Goal: Task Accomplishment & Management: Use online tool/utility

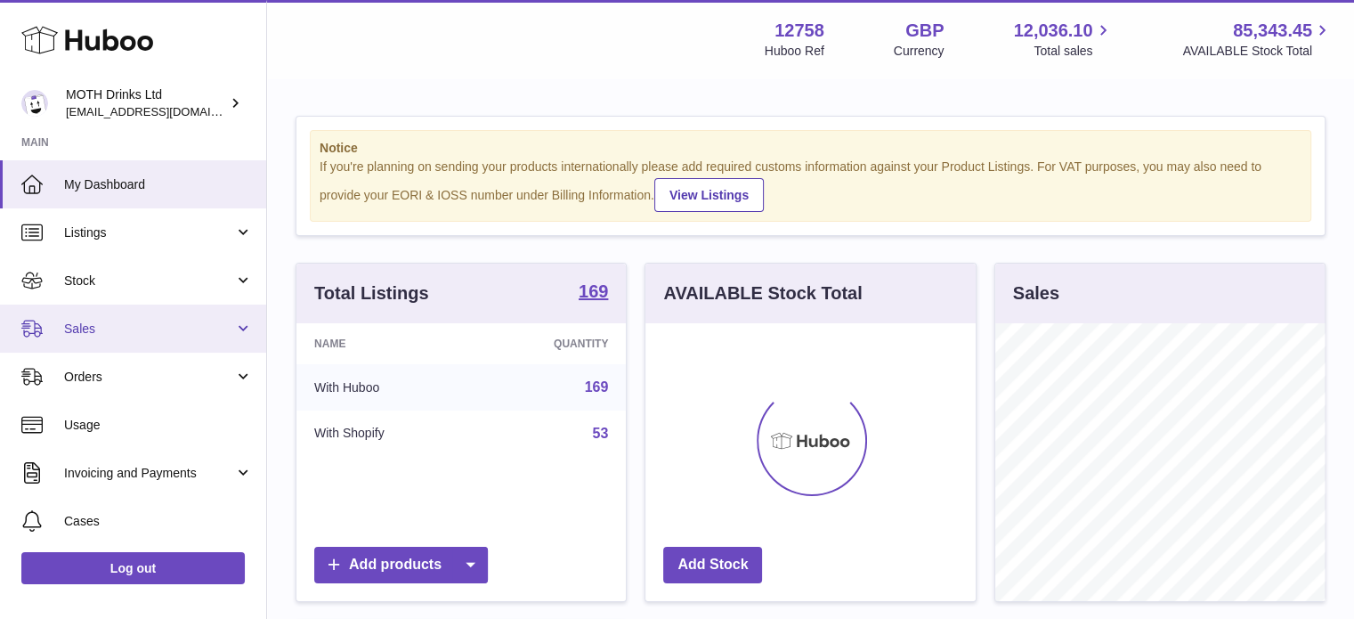
scroll to position [278, 330]
click at [100, 320] on span "Sales" at bounding box center [149, 328] width 170 height 17
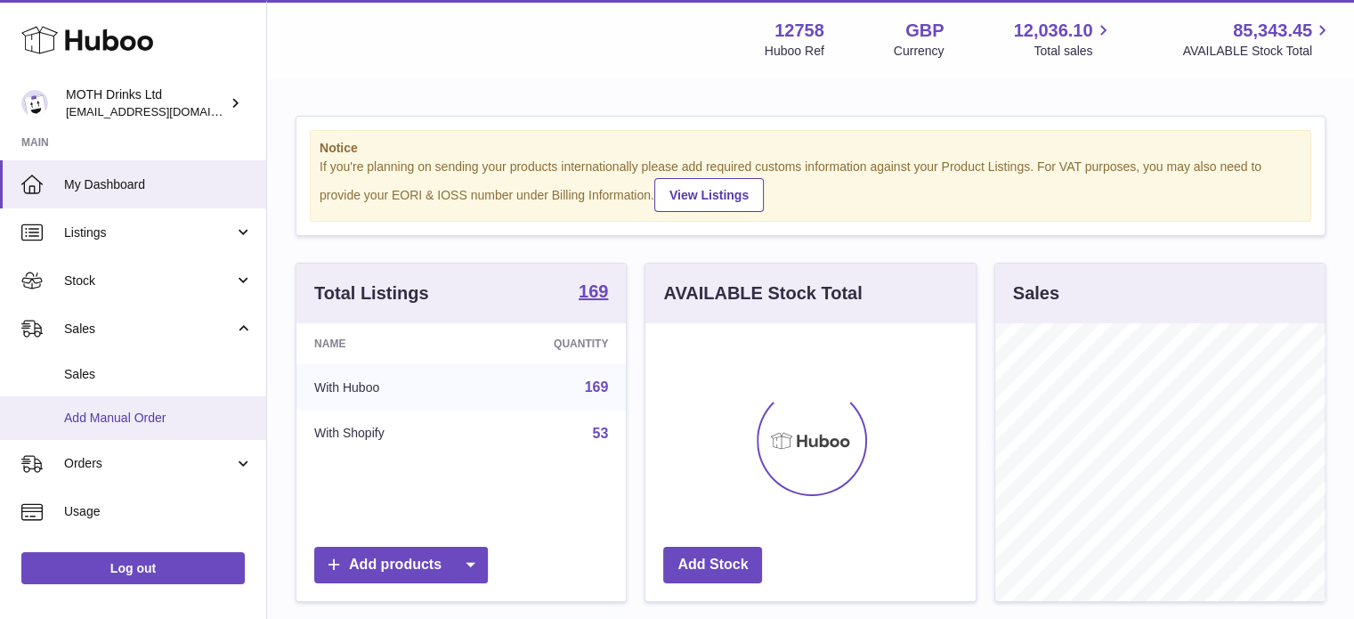
click at [100, 406] on link "Add Manual Order" at bounding box center [133, 418] width 266 height 44
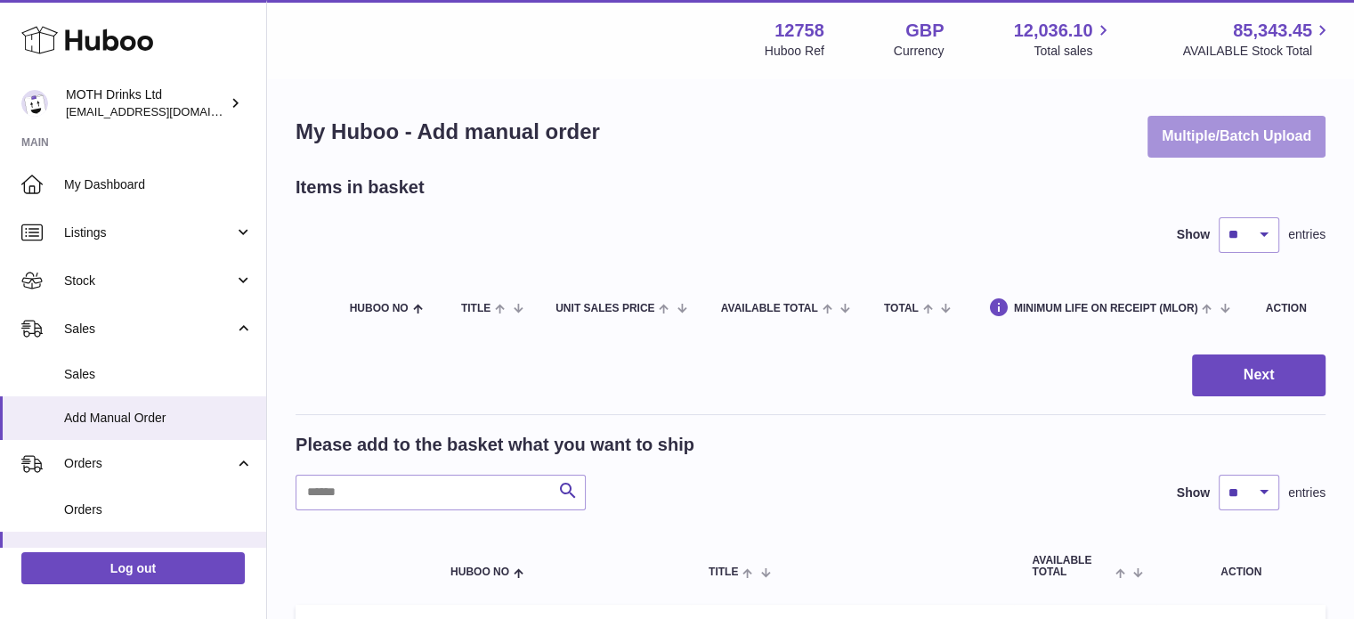
click at [1242, 146] on button "Multiple/Batch Upload" at bounding box center [1237, 137] width 178 height 42
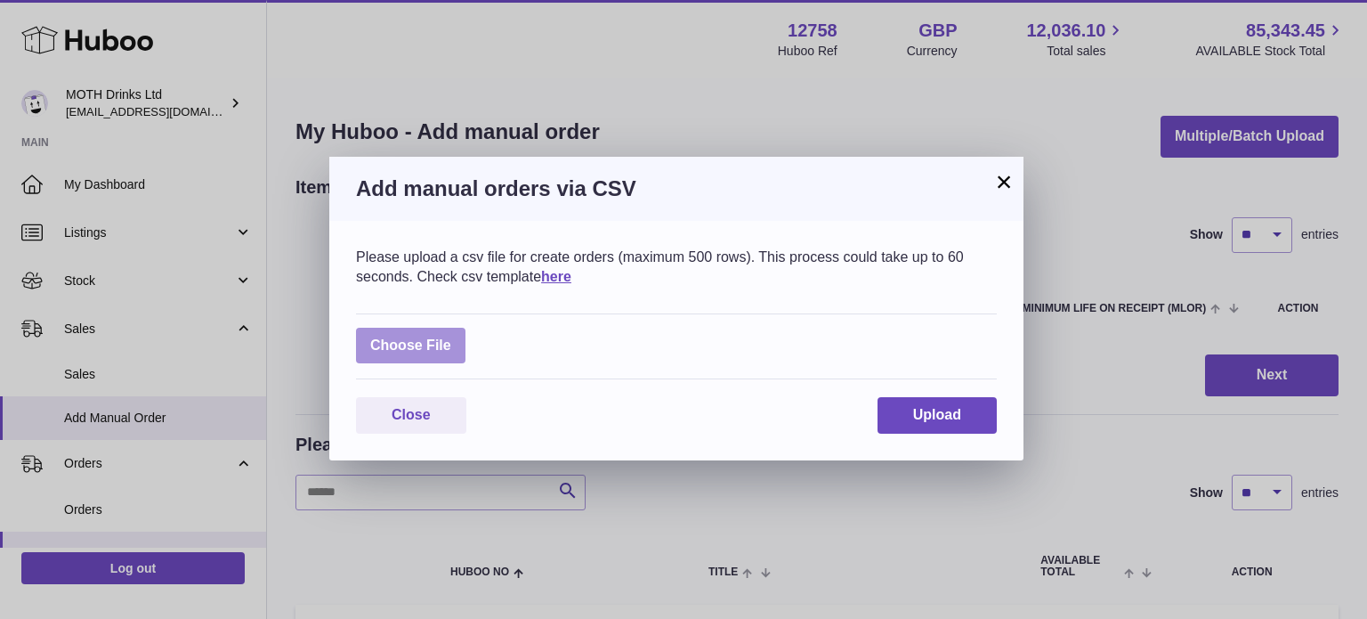
click at [452, 354] on label at bounding box center [410, 346] width 109 height 36
click at [452, 337] on input "file" at bounding box center [451, 337] width 1 height 1
type input "**********"
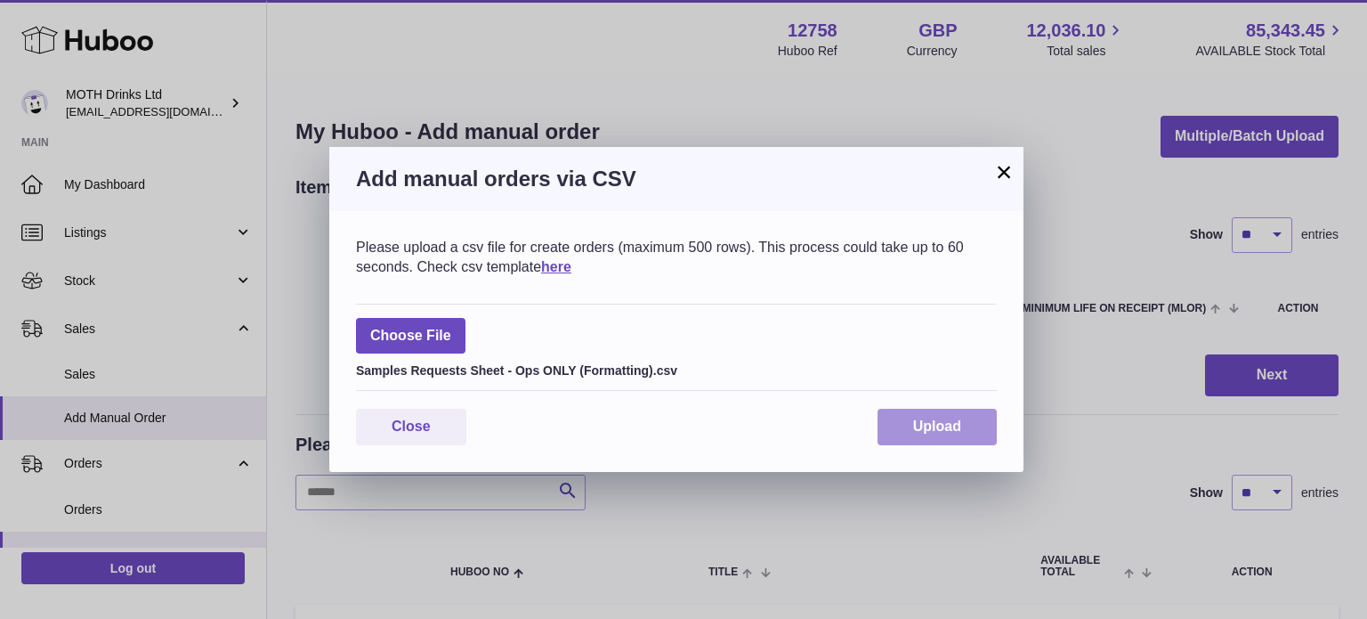
click at [898, 410] on button "Upload" at bounding box center [937, 427] width 119 height 36
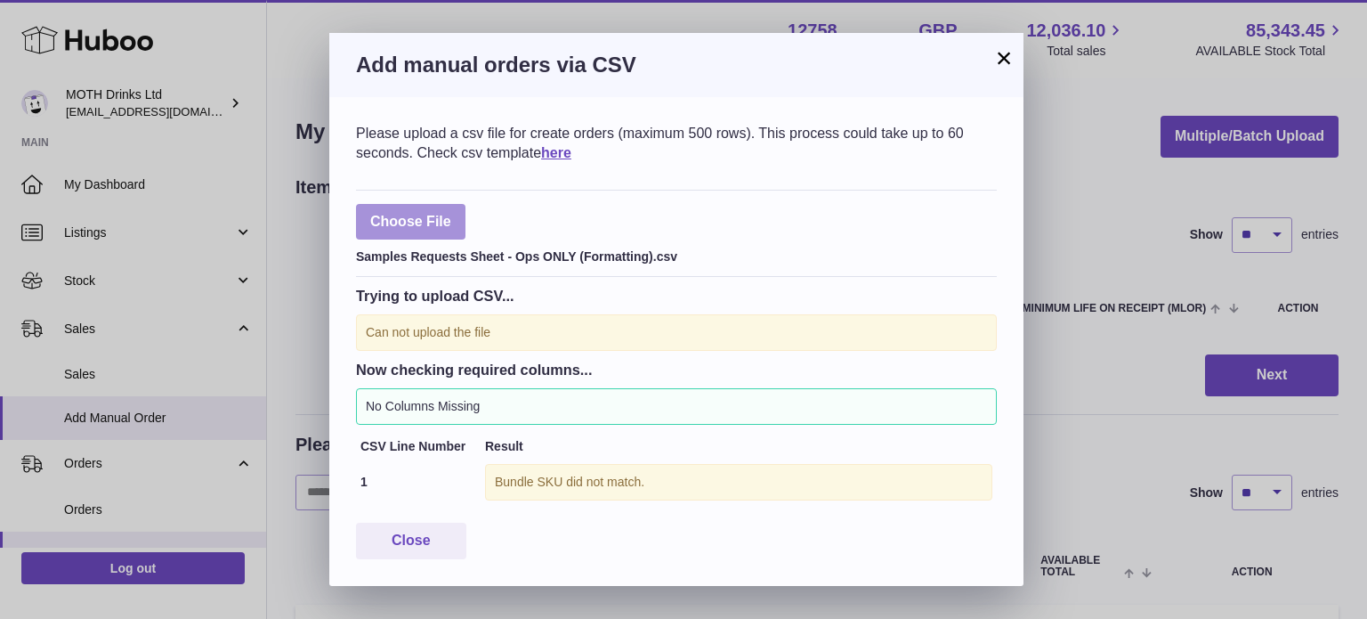
click at [407, 229] on label at bounding box center [410, 222] width 109 height 36
click at [451, 214] on input "file" at bounding box center [451, 213] width 1 height 1
type input "**********"
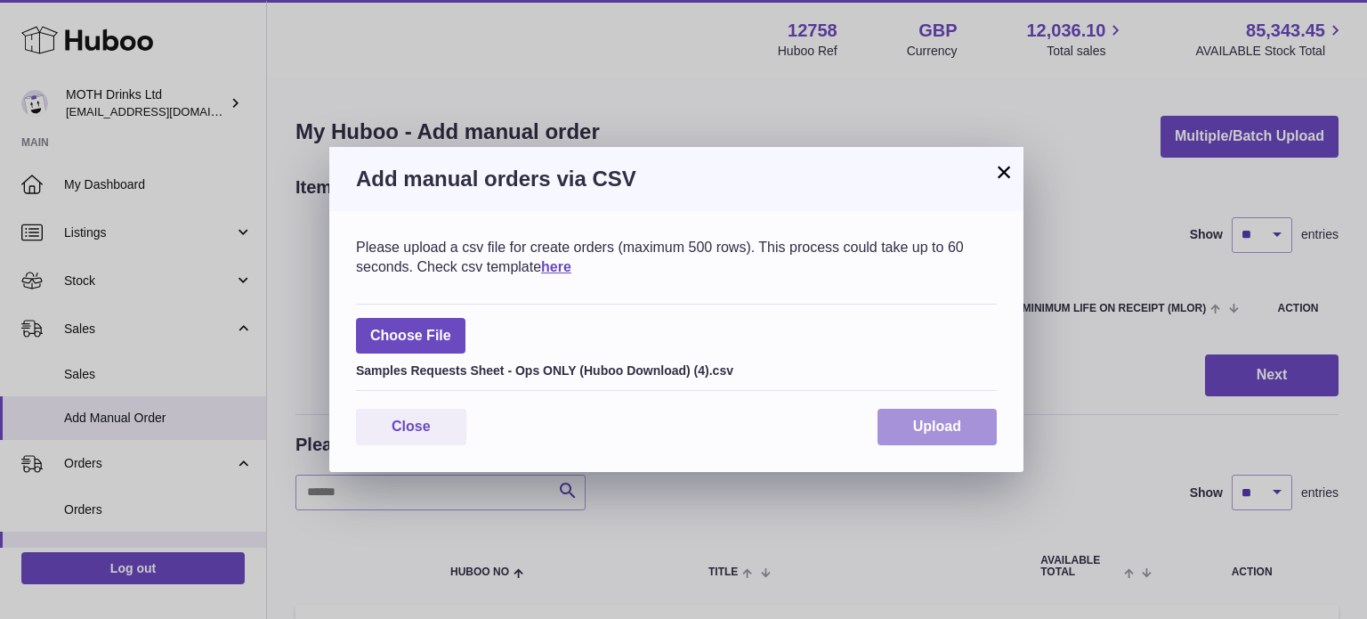
click at [879, 435] on button "Upload" at bounding box center [937, 427] width 119 height 36
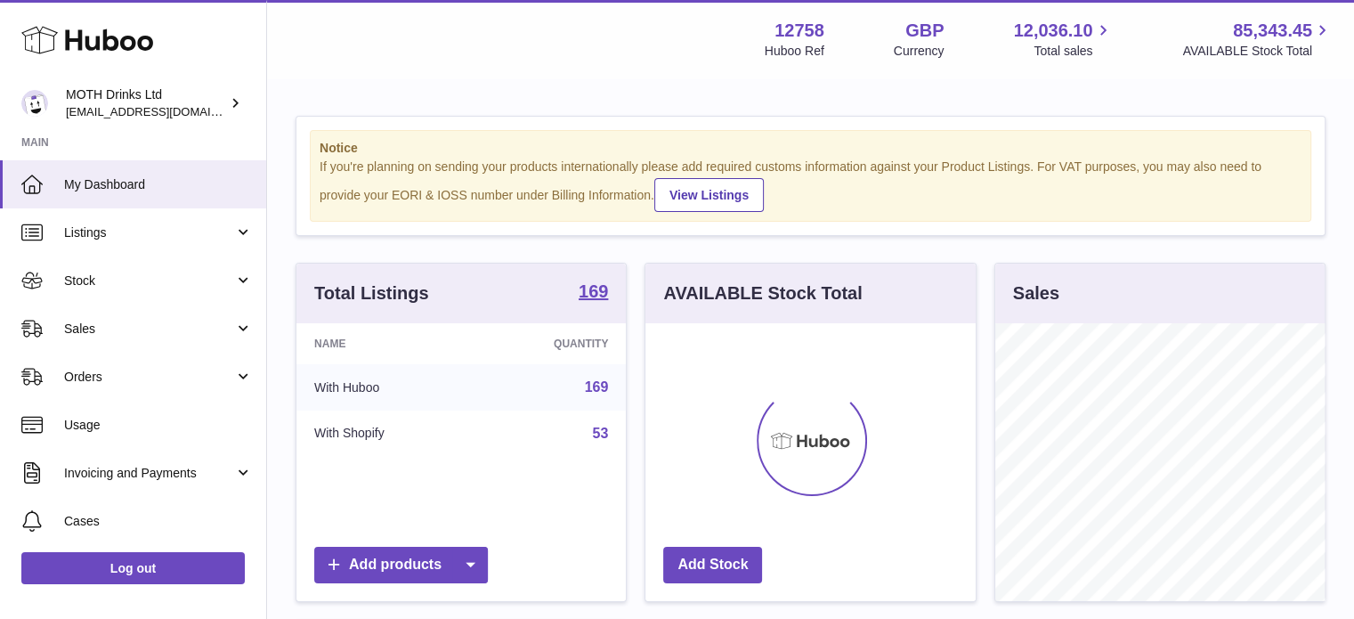
scroll to position [278, 330]
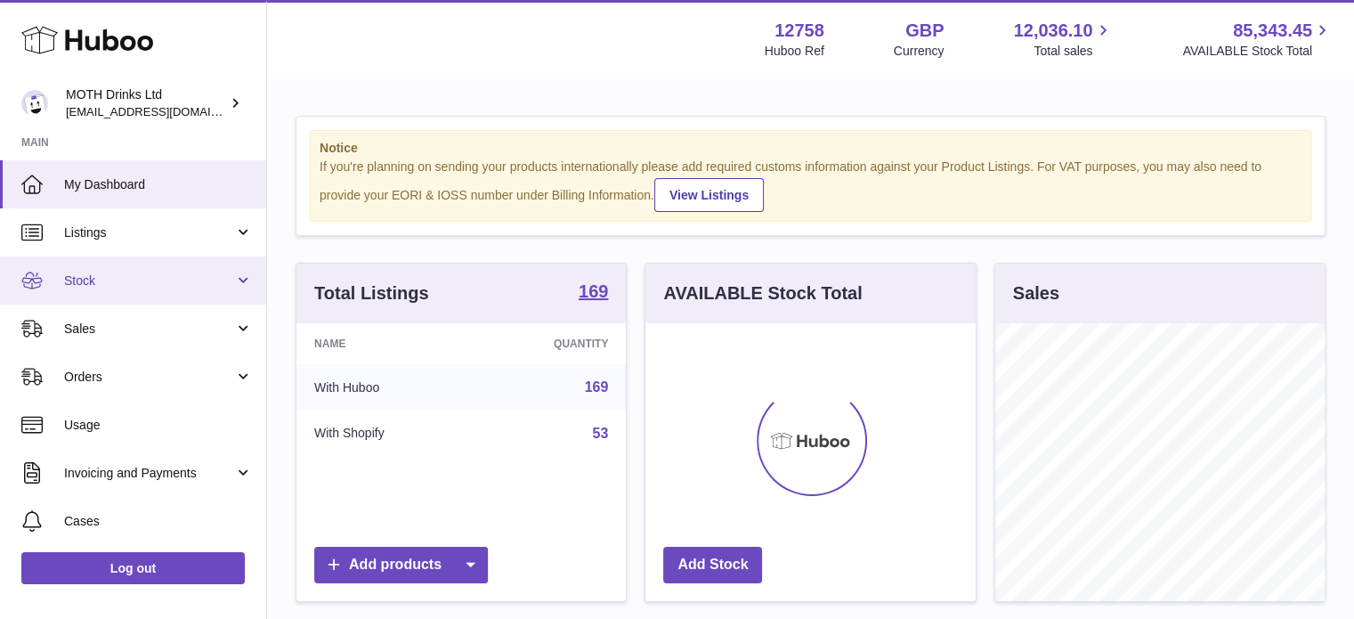
click at [174, 301] on link "Stock" at bounding box center [133, 280] width 266 height 48
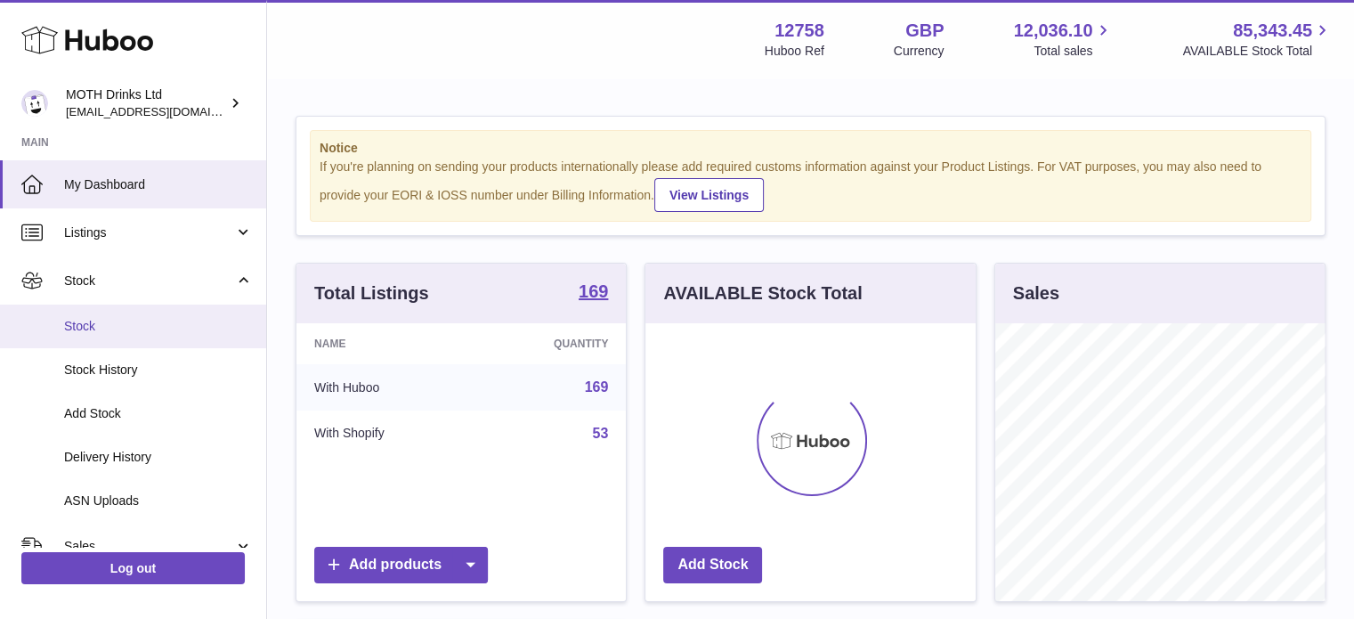
click at [168, 315] on link "Stock" at bounding box center [133, 326] width 266 height 44
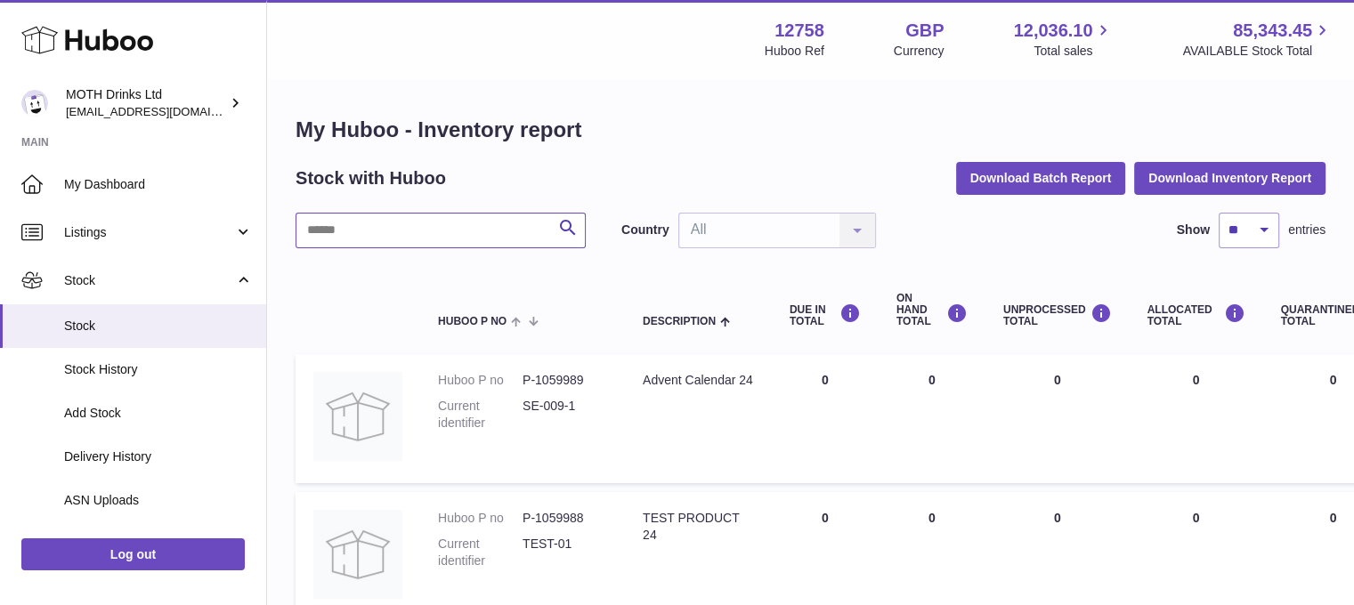
click at [412, 226] on input "text" at bounding box center [441, 231] width 290 height 36
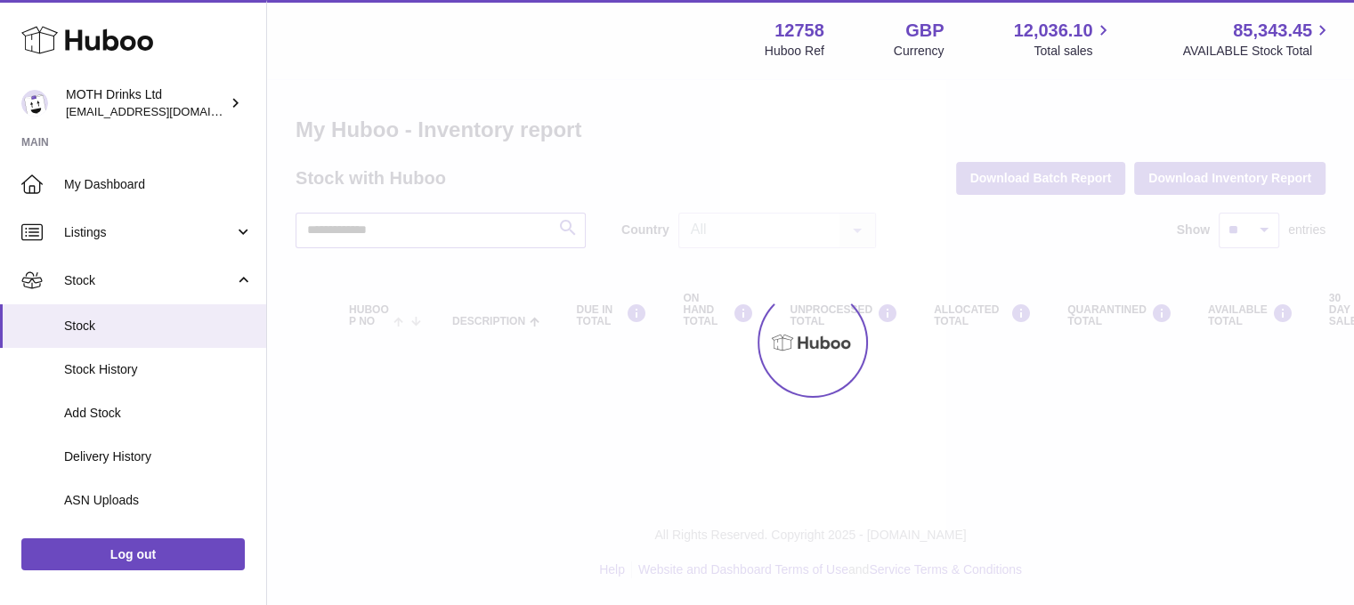
type input "**********"
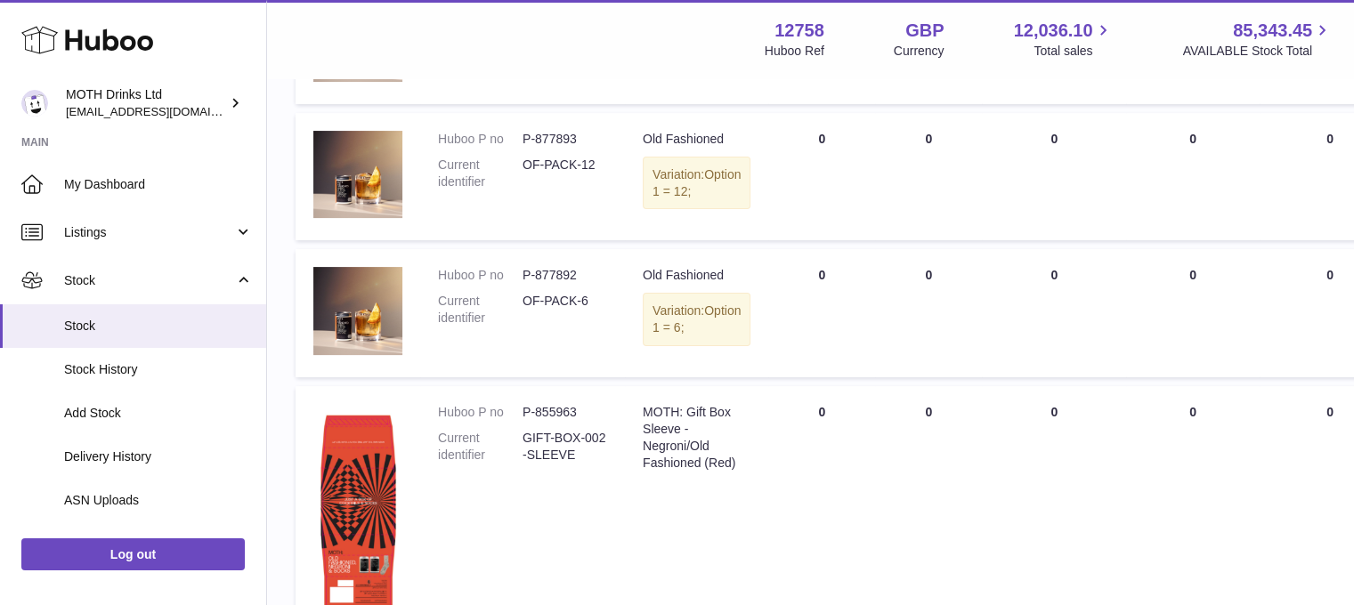
scroll to position [372, 0]
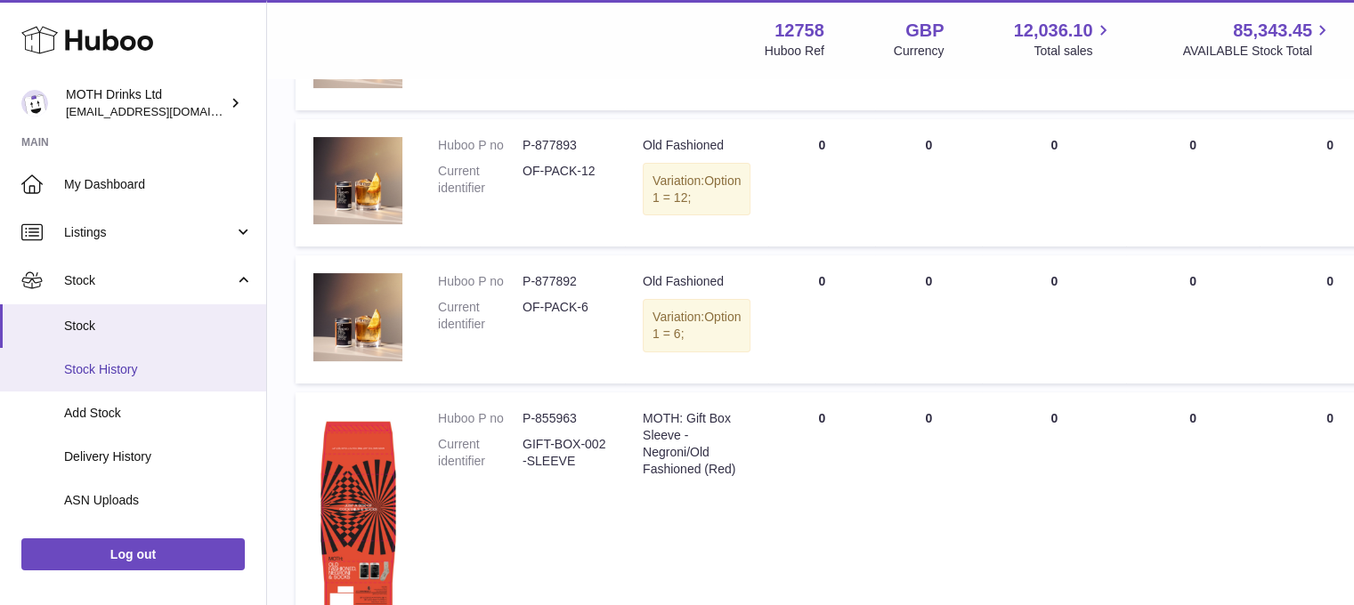
click at [159, 378] on link "Stock History" at bounding box center [133, 370] width 266 height 44
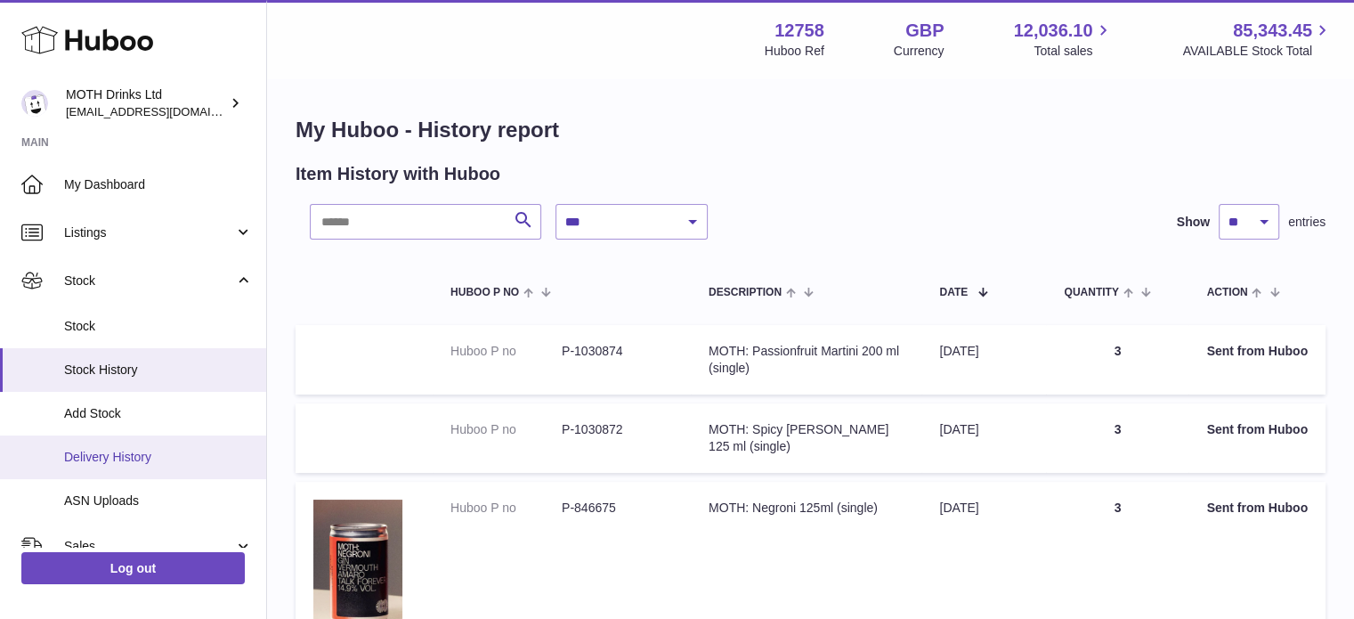
click at [139, 468] on link "Delivery History" at bounding box center [133, 457] width 266 height 44
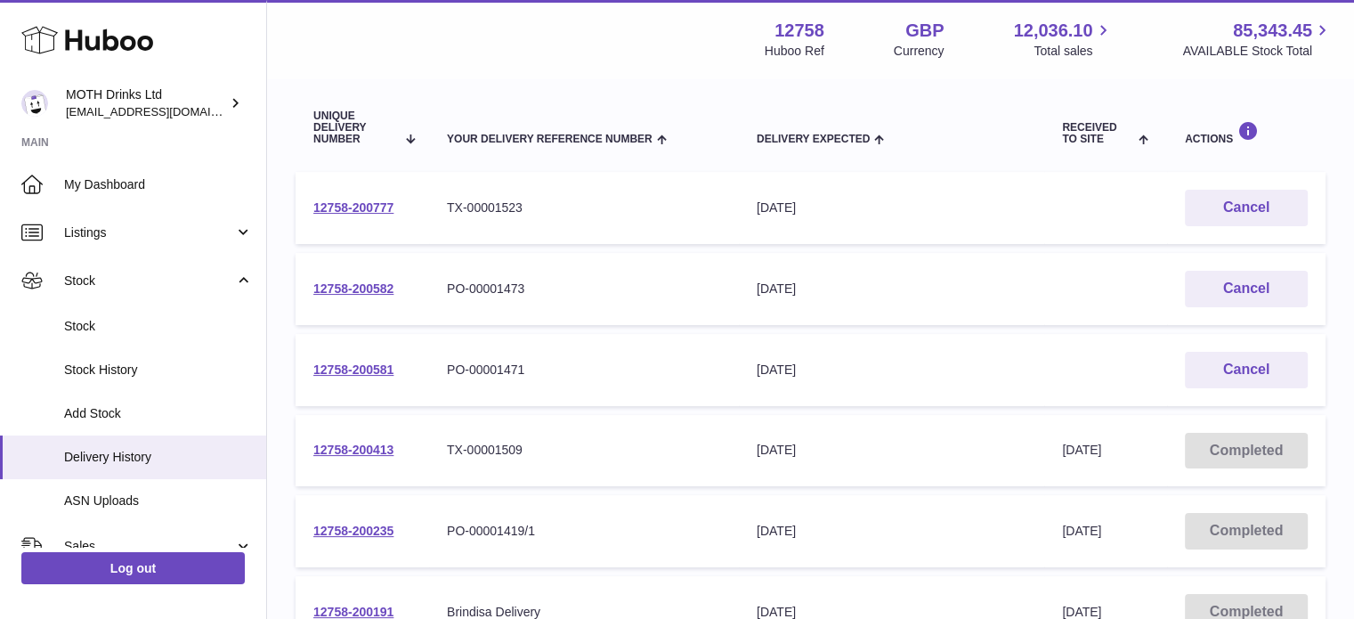
scroll to position [180, 0]
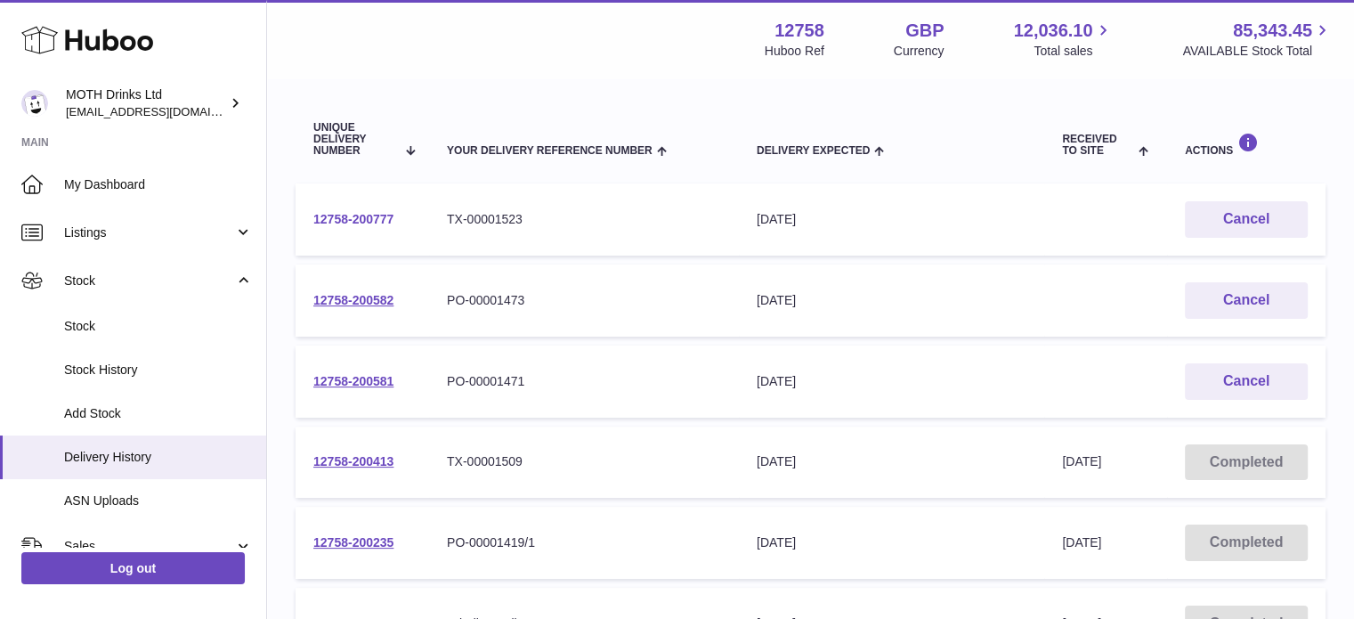
click at [357, 219] on link "12758-200777" at bounding box center [353, 219] width 80 height 14
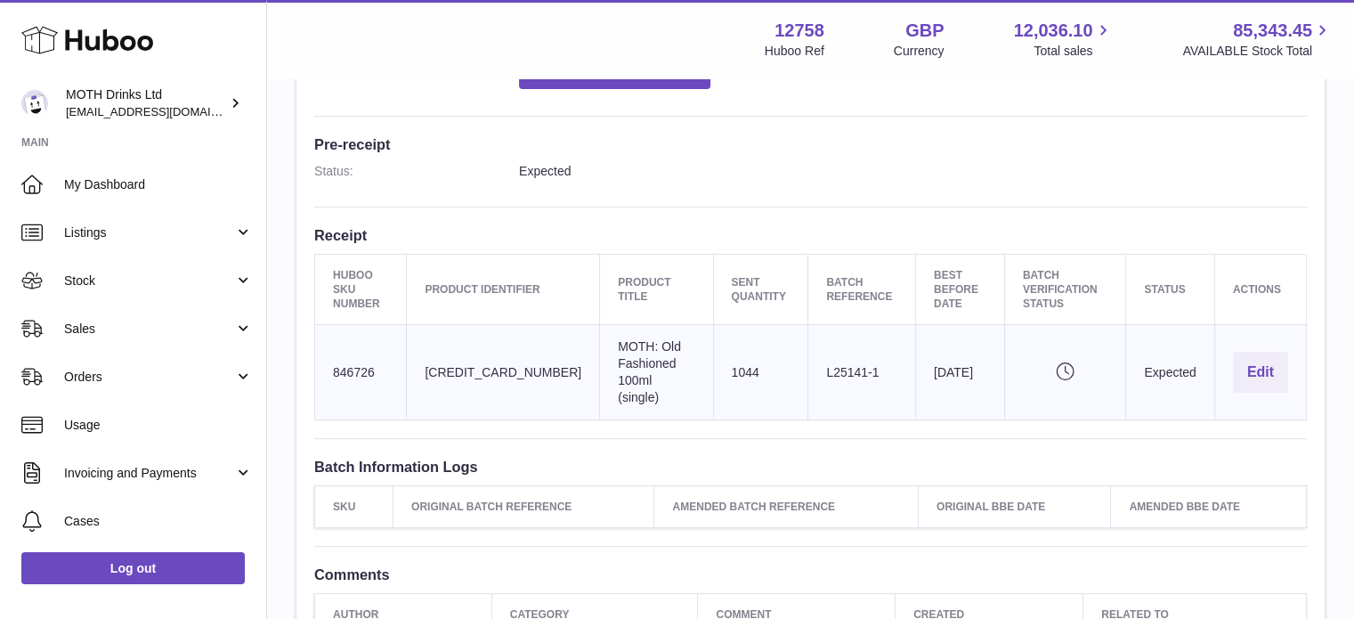
scroll to position [438, 0]
